Goal: Task Accomplishment & Management: Complete application form

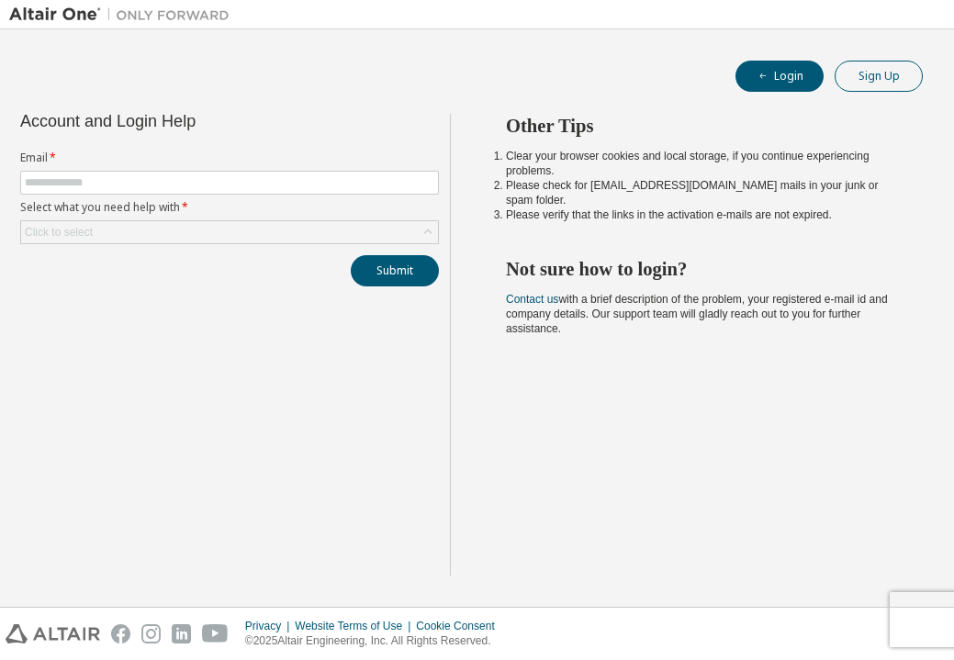
click at [889, 73] on button "Sign Up" at bounding box center [878, 76] width 88 height 31
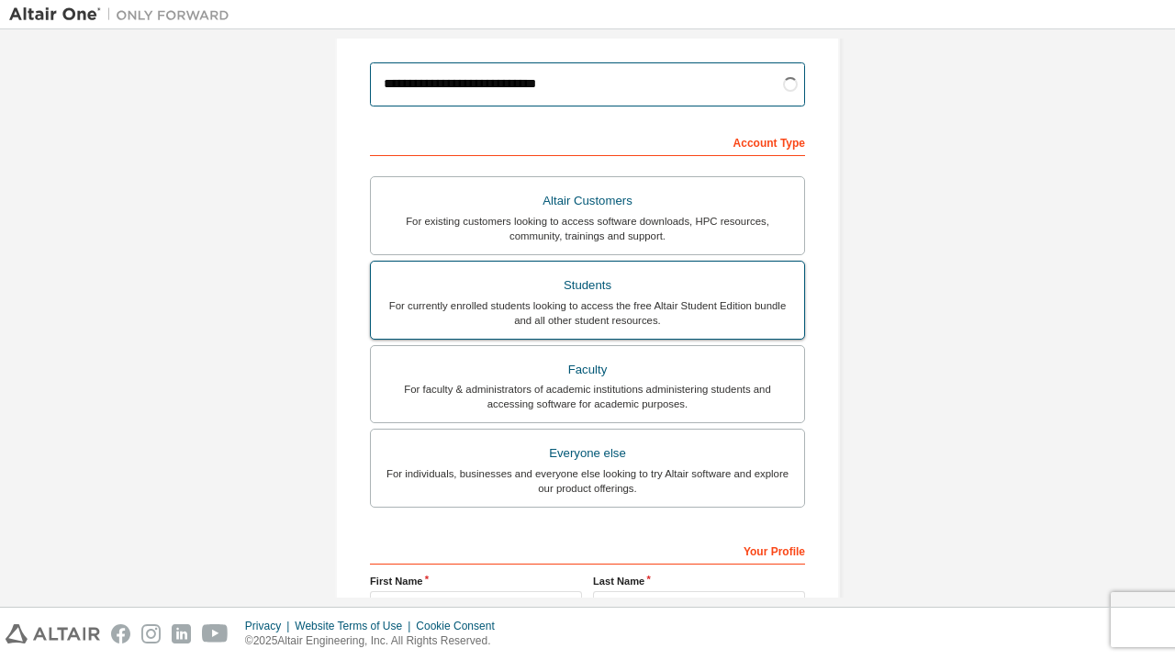
scroll to position [208, 0]
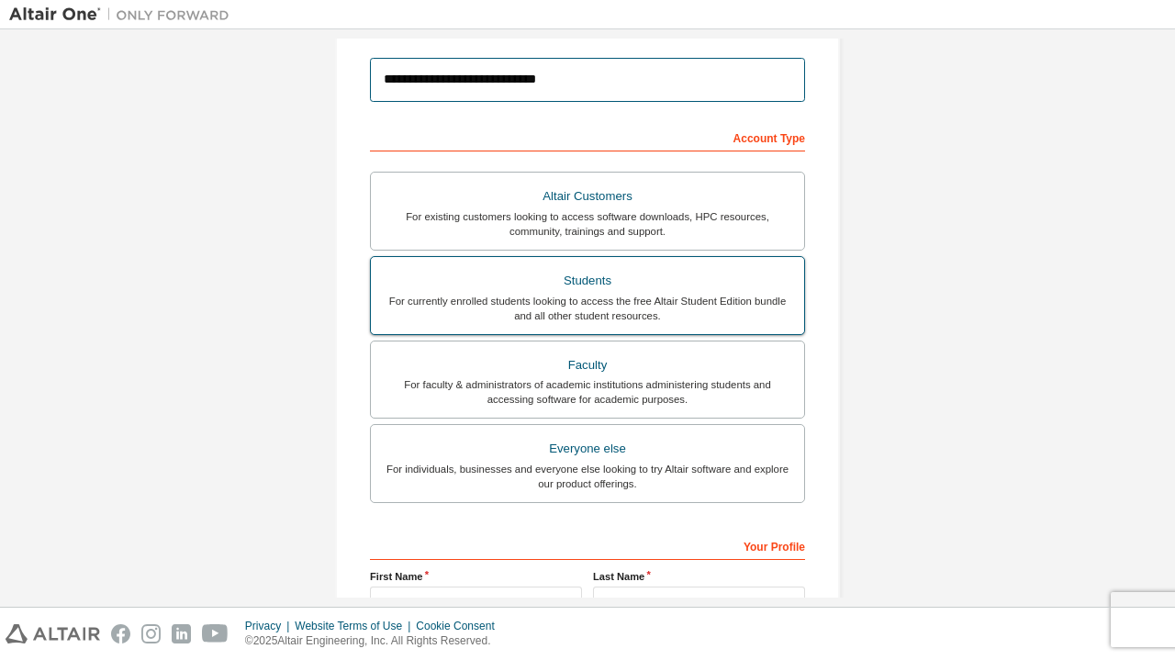
type input "**********"
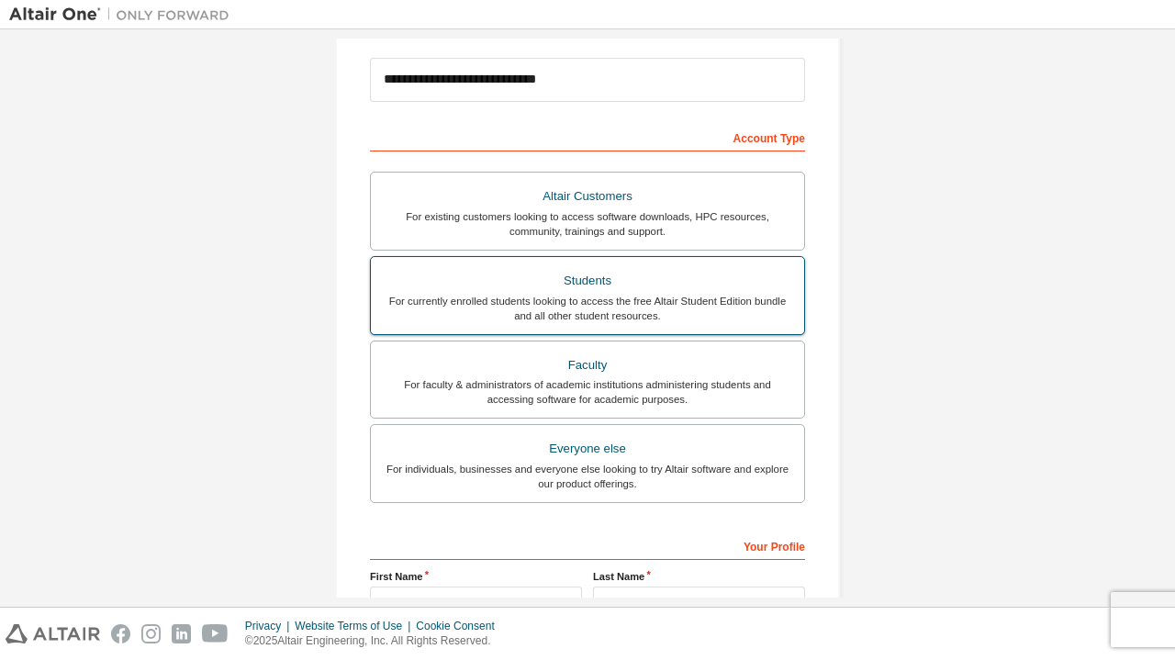
click at [698, 305] on div "For currently enrolled students looking to access the free Altair Student Editi…" at bounding box center [587, 308] width 411 height 29
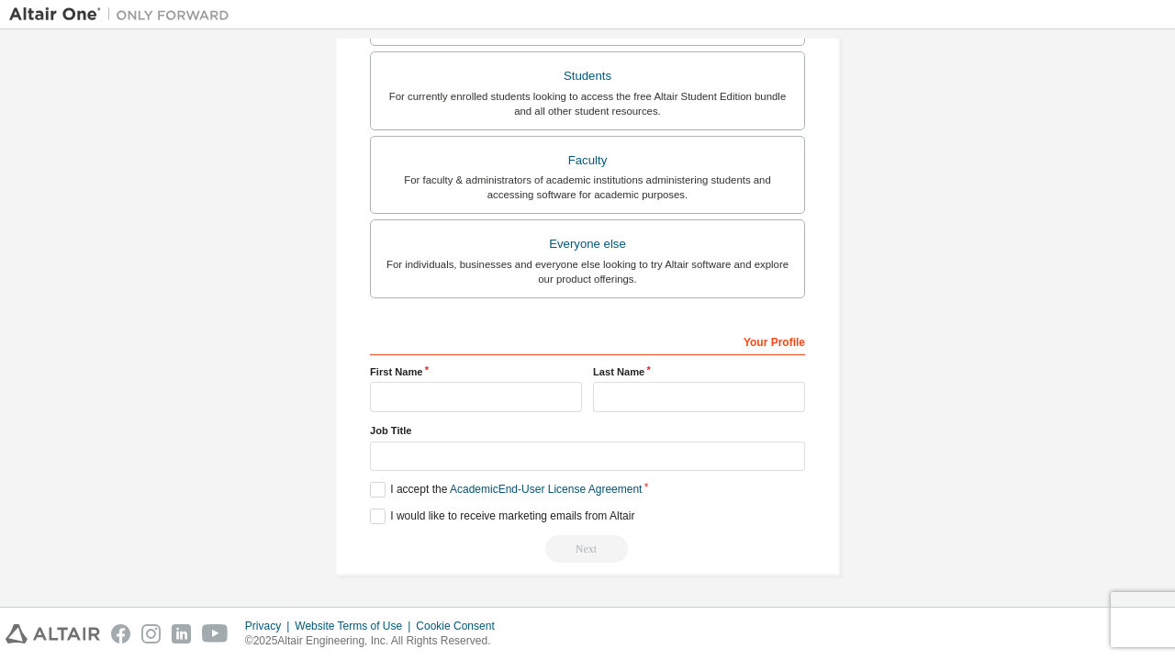
scroll to position [419, 0]
type input "****"
type input "*****"
click at [681, 470] on div "Job Title" at bounding box center [587, 447] width 435 height 48
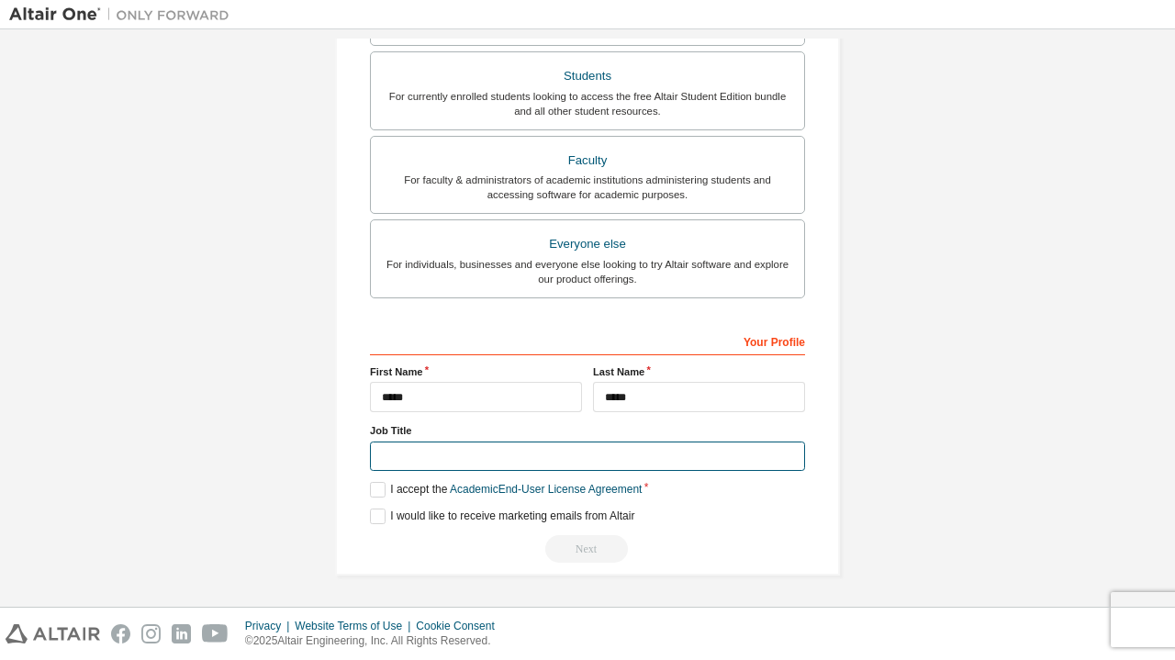
click at [783, 456] on input "text" at bounding box center [587, 457] width 435 height 30
click at [376, 487] on label "I accept the Academic End-User License Agreement" at bounding box center [506, 490] width 272 height 16
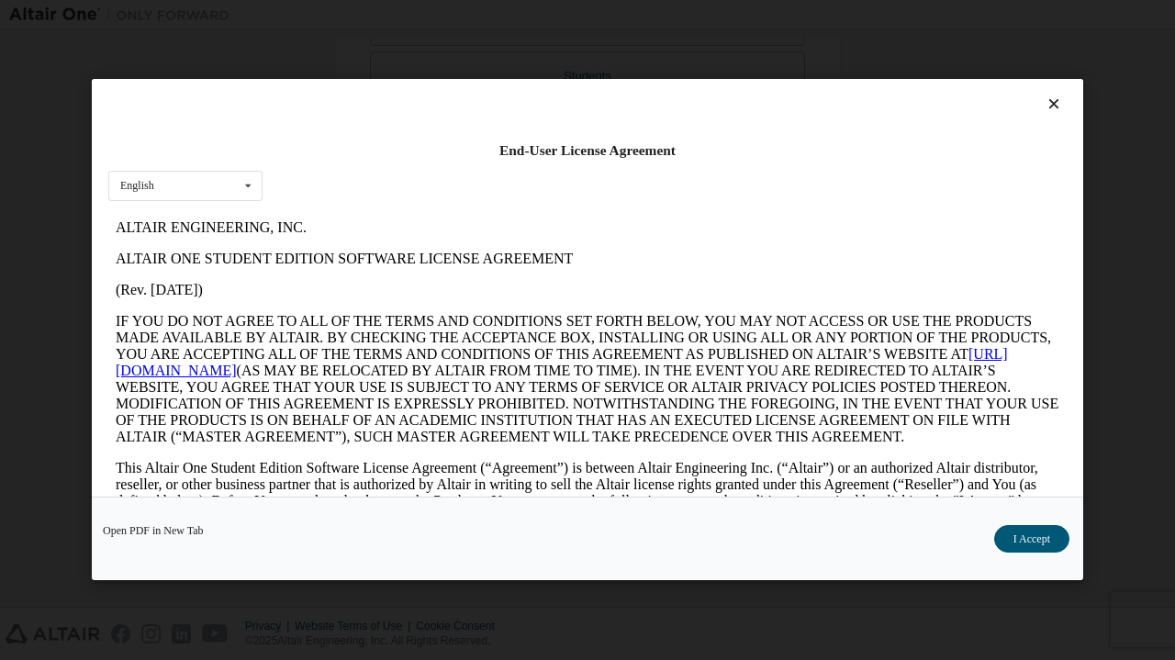
scroll to position [0, 0]
click at [953, 545] on button "I Accept" at bounding box center [1031, 540] width 75 height 28
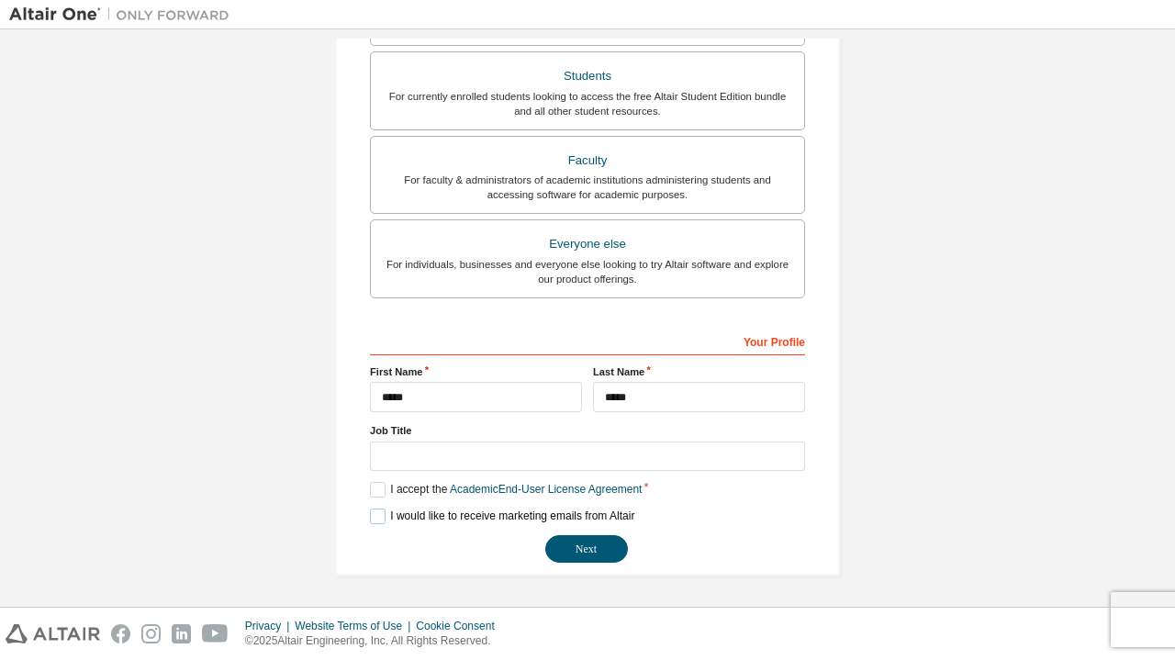
click at [374, 516] on label "I would like to receive marketing emails from Altair" at bounding box center [502, 517] width 264 height 16
click at [383, 449] on input "text" at bounding box center [587, 457] width 435 height 30
click at [556, 542] on button "Next" at bounding box center [586, 549] width 83 height 28
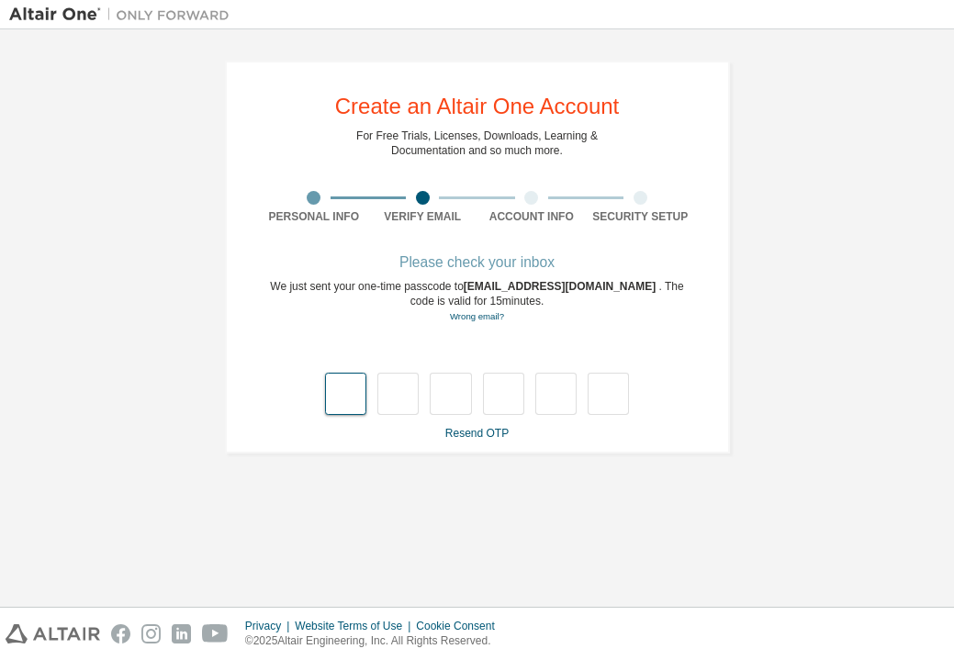
click at [360, 393] on input "text" at bounding box center [345, 394] width 41 height 42
type input "*"
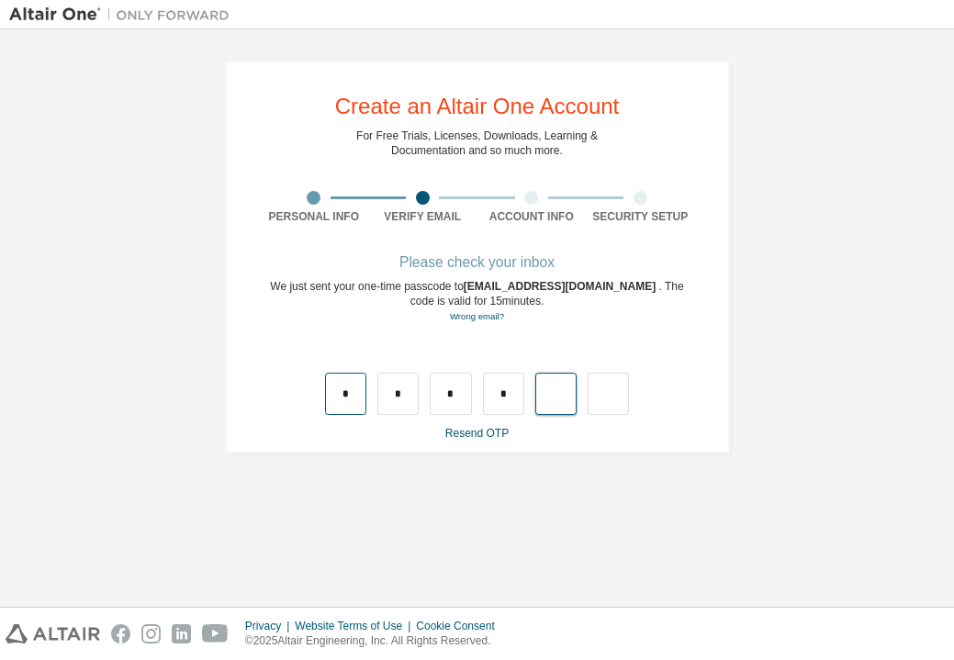
type input "*"
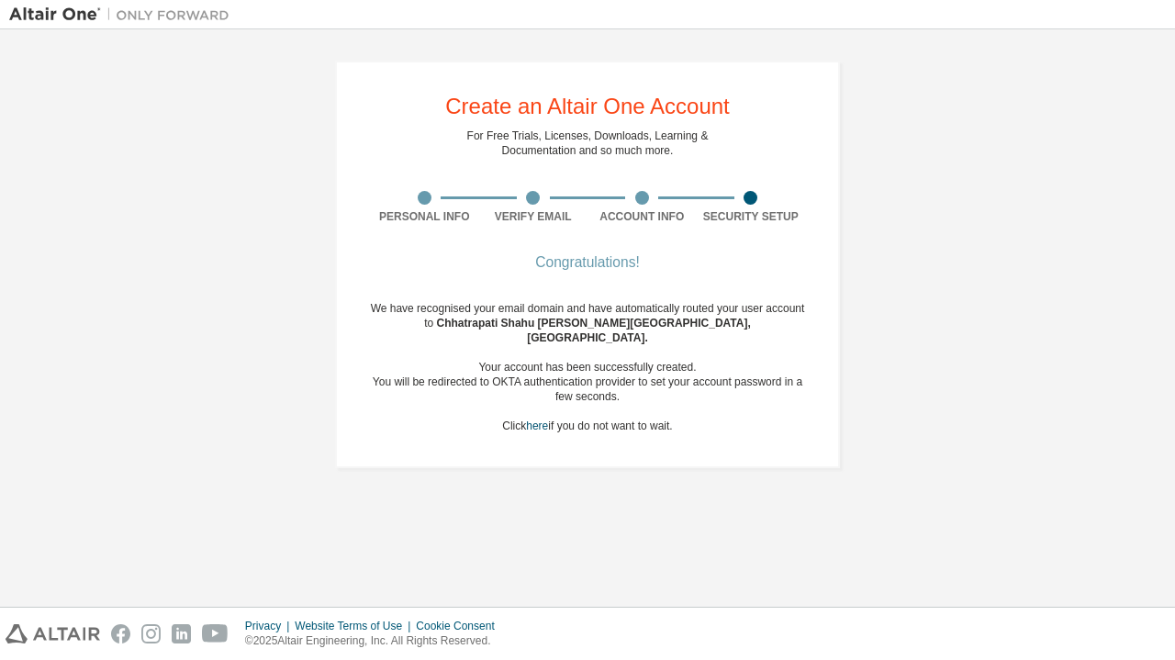
click at [747, 198] on div at bounding box center [750, 198] width 14 height 14
click at [624, 266] on div "Congratulations!" at bounding box center [587, 262] width 435 height 11
click at [526, 419] on link "here" at bounding box center [537, 425] width 22 height 13
